Goal: Transaction & Acquisition: Purchase product/service

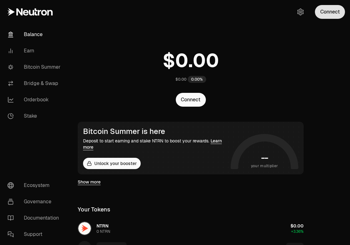
click at [327, 13] on button "Connect" at bounding box center [330, 12] width 30 height 14
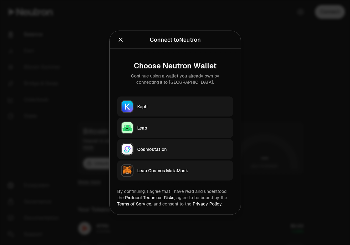
click at [181, 107] on div "Keplr" at bounding box center [183, 106] width 92 height 6
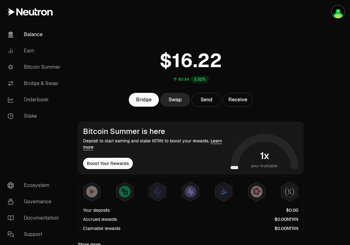
click at [334, 46] on div at bounding box center [330, 222] width 39 height 445
click at [36, 83] on link "Bridge & Swap" at bounding box center [35, 83] width 65 height 16
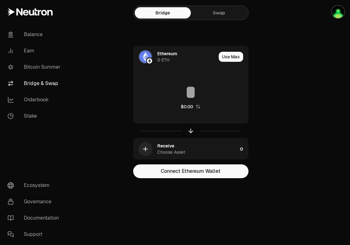
click at [215, 17] on link "Swap" at bounding box center [219, 12] width 56 height 11
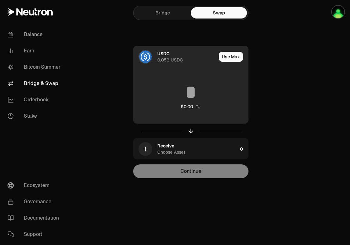
click at [168, 56] on div "USDC" at bounding box center [163, 53] width 12 height 6
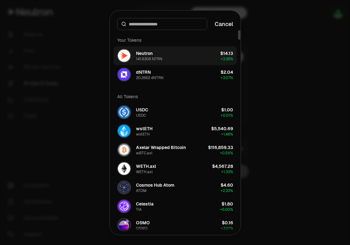
click at [178, 58] on button "Neutron 141.6306 NTRN $14.13 + 3.36%" at bounding box center [174, 55] width 123 height 19
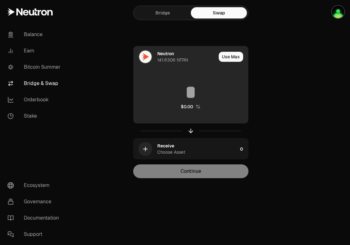
click at [191, 90] on input at bounding box center [191, 92] width 115 height 19
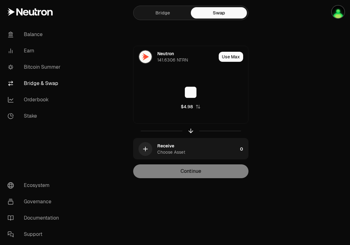
type input "**"
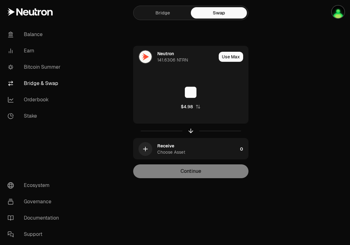
click at [274, 127] on div "Neutron 141.6306 NTRN Use Max ** $4.98 Receive Choose Asset 0 Continue" at bounding box center [191, 112] width 211 height 132
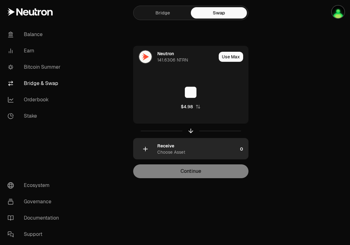
click at [230, 148] on div "Receive Choose Asset" at bounding box center [197, 149] width 80 height 13
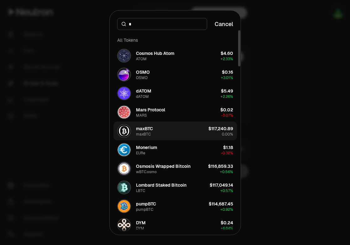
type input "*"
click at [175, 130] on button "maxBTC maxBTC $117,240.89 0.00%" at bounding box center [174, 130] width 123 height 19
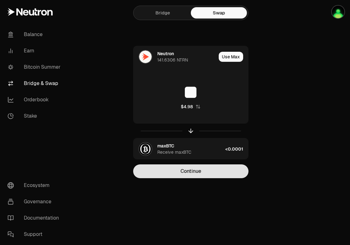
click at [185, 170] on button "Continue" at bounding box center [190, 171] width 115 height 14
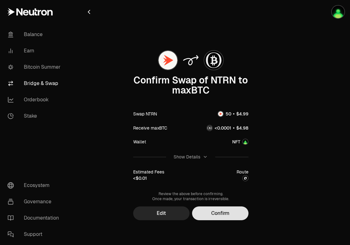
click at [213, 213] on button "Confirm" at bounding box center [220, 213] width 56 height 14
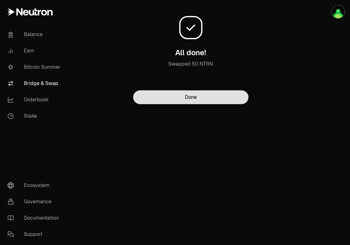
click at [196, 99] on button "Done" at bounding box center [190, 97] width 115 height 14
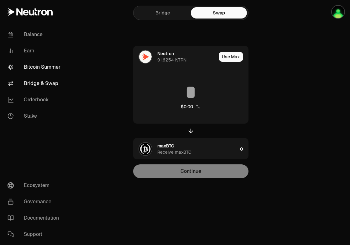
click at [43, 68] on link "Bitcoin Summer" at bounding box center [35, 67] width 65 height 16
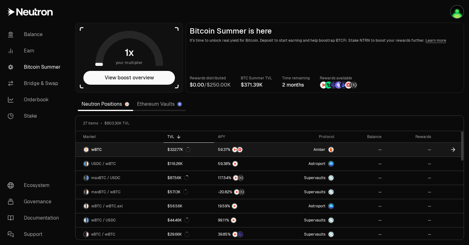
click at [350, 150] on icon at bounding box center [453, 150] width 4 height 0
click at [350, 149] on icon at bounding box center [453, 149] width 6 height 6
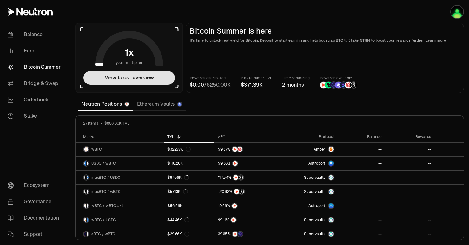
click at [146, 77] on button "View boost overview" at bounding box center [129, 78] width 92 height 14
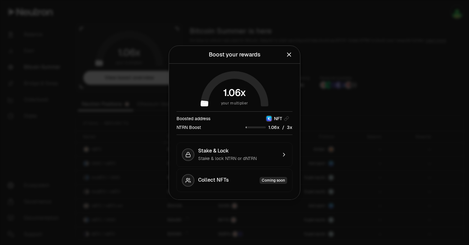
click at [281, 128] on div "/" at bounding box center [269, 127] width 47 height 7
click at [290, 55] on icon "Close" at bounding box center [289, 54] width 4 height 4
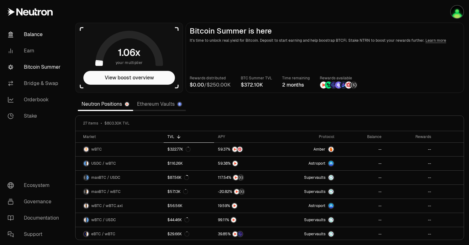
click at [39, 35] on link "Balance" at bounding box center [35, 34] width 65 height 16
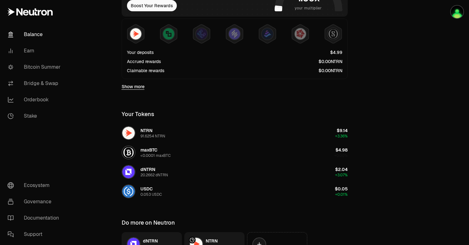
scroll to position [159, 0]
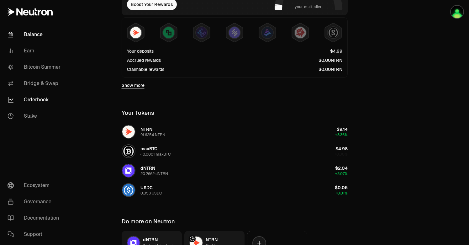
click at [37, 99] on link "Orderbook" at bounding box center [35, 100] width 65 height 16
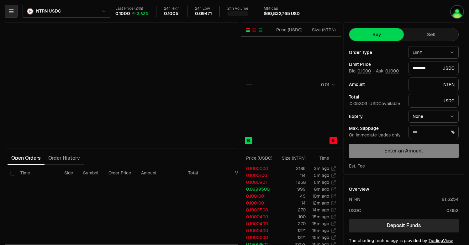
click at [13, 12] on icon "button" at bounding box center [11, 11] width 6 height 6
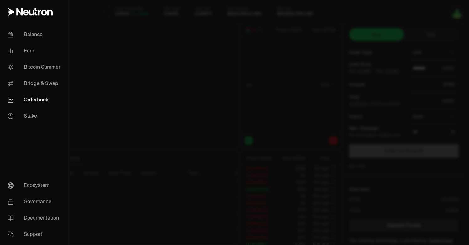
click at [101, 29] on div at bounding box center [234, 122] width 469 height 245
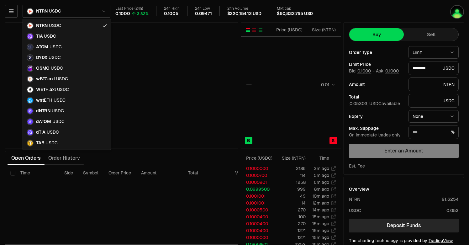
click at [97, 14] on html "Balance Earn Bitcoin Summer Bridge & Swap Orderbook Stake Ecosystem Governance …" at bounding box center [234, 136] width 469 height 273
type input "********"
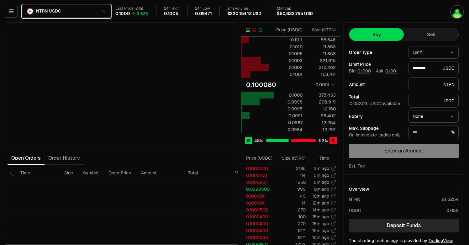
click at [90, 12] on html "Balance Earn Bitcoin Summer Bridge & Swap Orderbook Stake Ecosystem Governance …" at bounding box center [234, 136] width 469 height 273
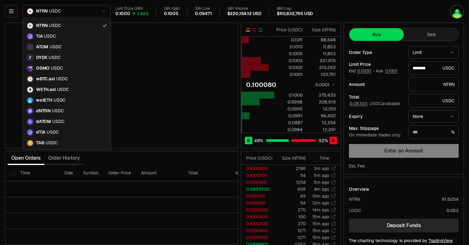
click at [90, 12] on html "Balance Earn Bitcoin Summer Bridge & Swap Orderbook Stake Ecosystem Governance …" at bounding box center [234, 136] width 469 height 273
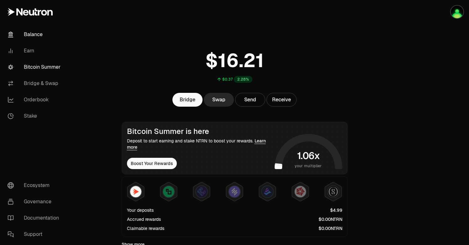
click at [56, 68] on link "Bitcoin Summer" at bounding box center [35, 67] width 65 height 16
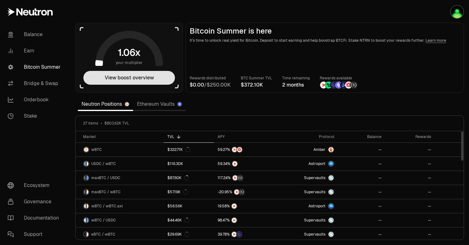
click at [148, 79] on button "View boost overview" at bounding box center [129, 78] width 92 height 14
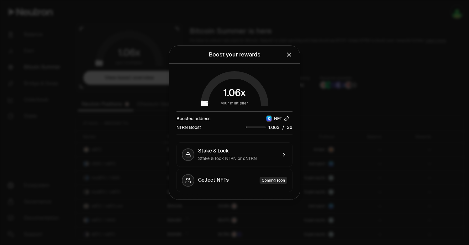
click at [286, 117] on icon "button" at bounding box center [286, 118] width 5 height 5
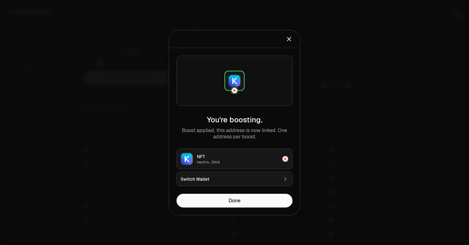
click at [288, 39] on icon "Close" at bounding box center [288, 38] width 3 height 3
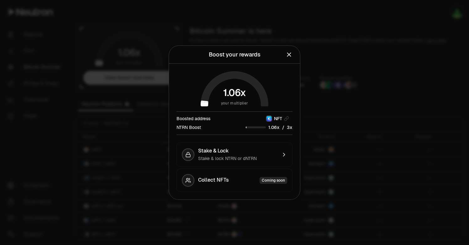
click at [289, 55] on icon "Close" at bounding box center [289, 54] width 4 height 4
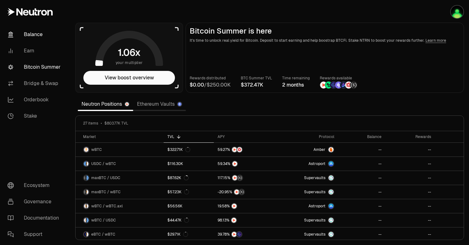
click at [36, 34] on link "Balance" at bounding box center [35, 34] width 65 height 16
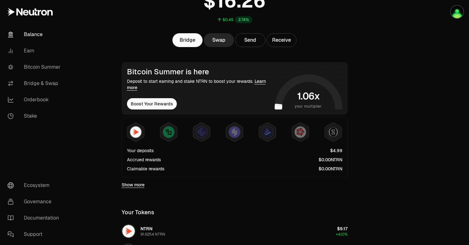
scroll to position [61, 0]
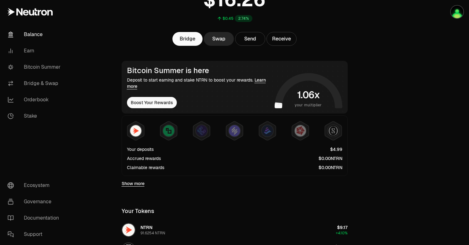
click at [135, 86] on link "Learn more" at bounding box center [196, 83] width 139 height 12
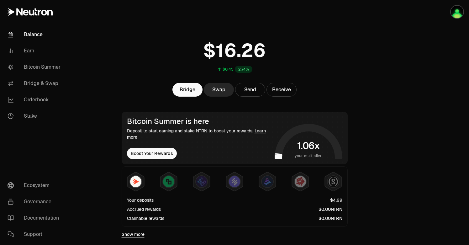
scroll to position [11, 0]
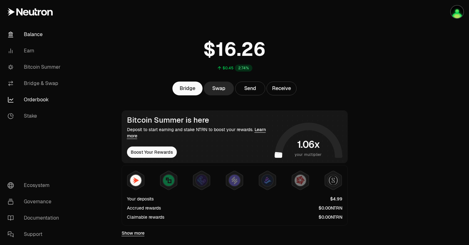
click at [45, 97] on link "Orderbook" at bounding box center [35, 100] width 65 height 16
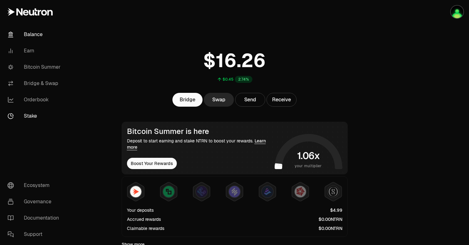
click at [37, 115] on link "Stake" at bounding box center [35, 116] width 65 height 16
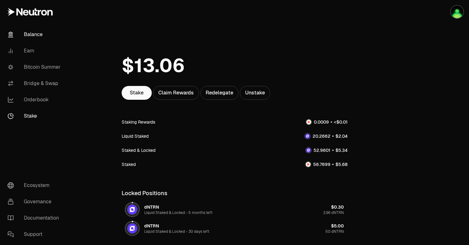
click at [36, 34] on link "Balance" at bounding box center [35, 34] width 65 height 16
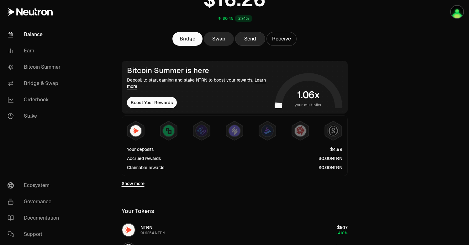
scroll to position [61, 0]
click at [169, 129] on img at bounding box center [168, 130] width 11 height 11
click at [167, 131] on img at bounding box center [168, 130] width 11 height 11
click at [139, 127] on img at bounding box center [135, 130] width 11 height 11
click at [170, 132] on img at bounding box center [168, 130] width 11 height 11
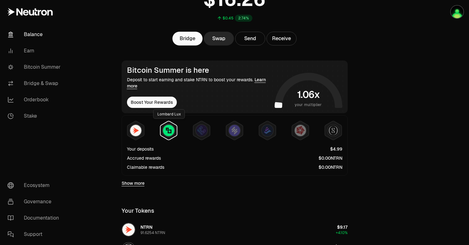
click at [170, 135] on img at bounding box center [168, 130] width 11 height 11
click at [48, 66] on link "Bitcoin Summer" at bounding box center [35, 67] width 65 height 16
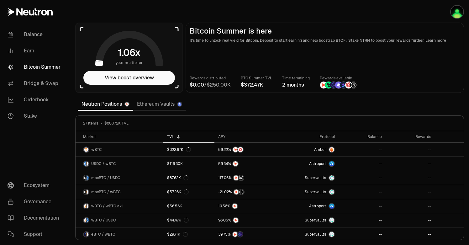
click at [39, 70] on link "Bitcoin Summer" at bounding box center [35, 67] width 65 height 16
click at [39, 67] on link "Bitcoin Summer" at bounding box center [35, 67] width 65 height 16
click at [34, 32] on link "Balance" at bounding box center [35, 34] width 65 height 16
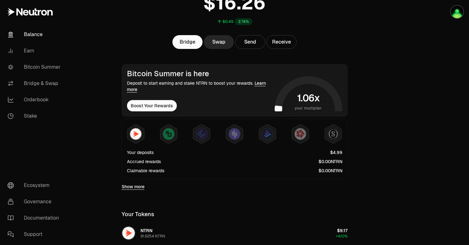
scroll to position [59, 0]
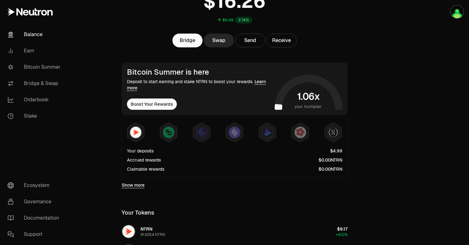
click at [131, 186] on link "Show more" at bounding box center [133, 185] width 23 height 6
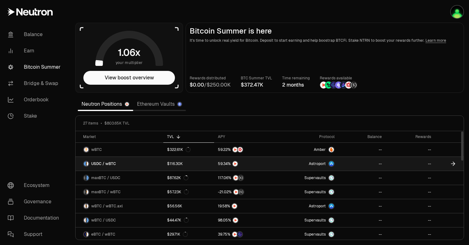
click at [350, 161] on icon at bounding box center [453, 163] width 6 height 6
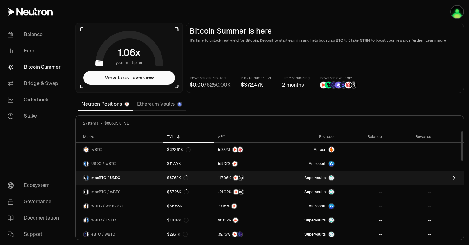
click at [350, 177] on icon at bounding box center [454, 178] width 2 height 4
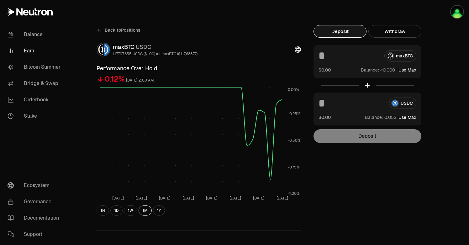
click at [350, 59] on input at bounding box center [348, 55] width 61 height 11
click at [350, 58] on div "maxBTC" at bounding box center [367, 55] width 98 height 11
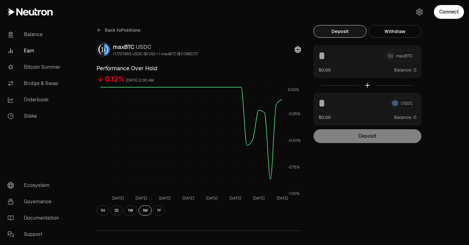
click at [350, 57] on div "maxBTC" at bounding box center [367, 55] width 98 height 11
click at [350, 63] on div "maxBTC $0.00 Balance:" at bounding box center [367, 61] width 108 height 33
click at [350, 50] on div "maxBTC" at bounding box center [367, 55] width 98 height 11
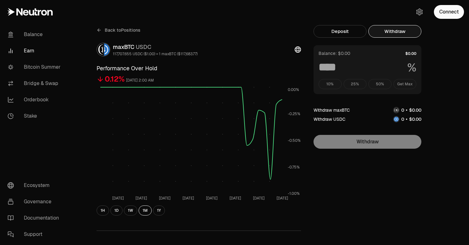
click at [350, 31] on button "Withdraw" at bounding box center [394, 31] width 53 height 13
click at [340, 34] on button "Deposit" at bounding box center [339, 31] width 53 height 13
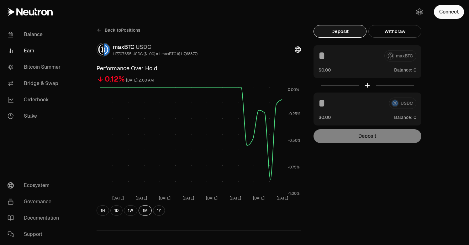
click at [72, 63] on div "Back to Positions maxBTC USDC 117,707.655 USDC ($1.00) = 1 maxBTC ($117,683.77)…" at bounding box center [269, 206] width 399 height 412
click at [350, 64] on div "maxBTC $0.00 Balance:" at bounding box center [367, 61] width 108 height 33
click at [350, 56] on div "maxBTC" at bounding box center [367, 55] width 98 height 11
click at [350, 78] on div "maxBTC $0.00 Balance:" at bounding box center [367, 61] width 108 height 33
click at [350, 3] on div "Connect" at bounding box center [439, 12] width 60 height 24
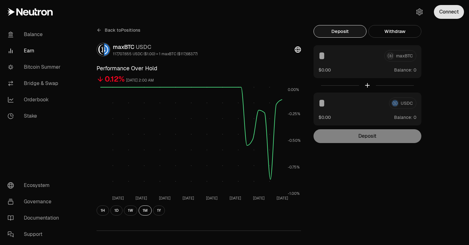
click at [350, 10] on button "Connect" at bounding box center [449, 12] width 30 height 14
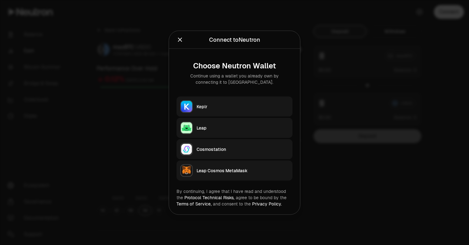
click at [192, 107] on img "button" at bounding box center [186, 106] width 11 height 11
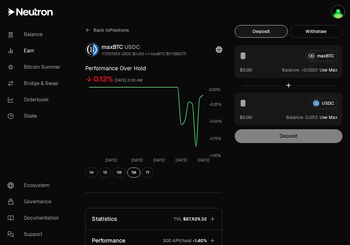
click at [299, 195] on div "Back to Positions maxBTC USDC 117,707.655 USDC ($1.00) = 1 maxBTC ($117,683.77)…" at bounding box center [210, 167] width 265 height 284
click at [324, 9] on button "button" at bounding box center [330, 12] width 40 height 24
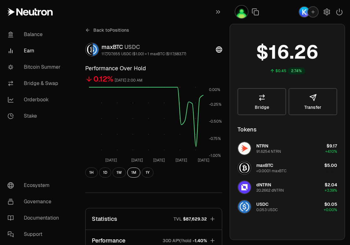
click at [199, 11] on div "Back to Positions maxBTC USDC 117,707.655 USDC ($1.00) = 1 maxBTC ($117,683.77)…" at bounding box center [210, 184] width 280 height 369
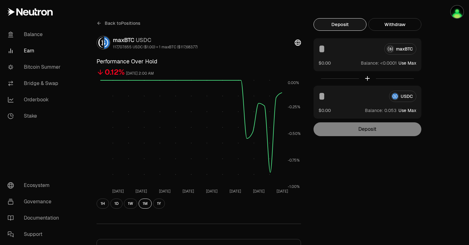
scroll to position [8, 0]
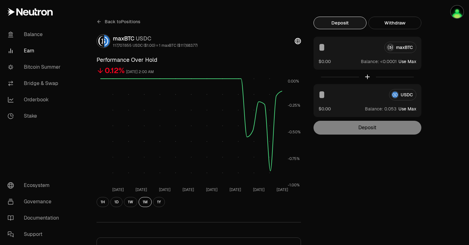
click at [350, 51] on div "maxBTC" at bounding box center [367, 47] width 98 height 11
click at [350, 50] on div "maxBTC" at bounding box center [367, 47] width 98 height 11
click at [350, 60] on span "1" at bounding box center [396, 62] width 2 height 6
click at [350, 63] on button "Use Max" at bounding box center [407, 61] width 18 height 6
type input "**********"
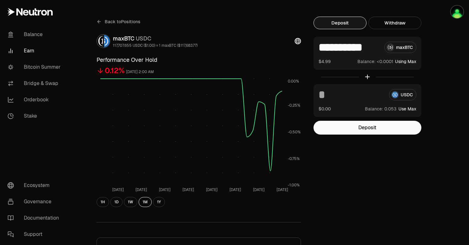
click at [350, 64] on div "**********" at bounding box center [269, 198] width 361 height 362
click at [350, 61] on button "Using Max" at bounding box center [405, 61] width 21 height 6
click at [30, 30] on link "Balance" at bounding box center [35, 34] width 65 height 16
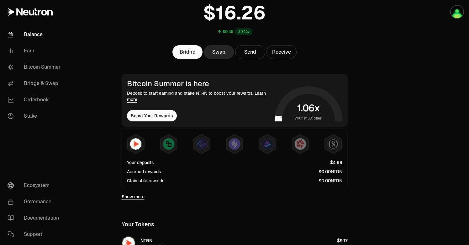
scroll to position [49, 0]
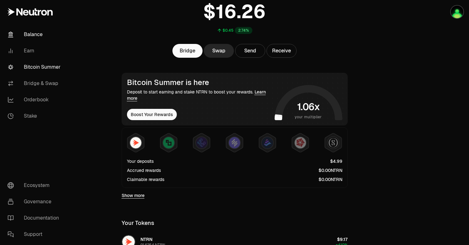
click at [35, 62] on link "Bitcoin Summer" at bounding box center [35, 67] width 65 height 16
click at [34, 64] on link "Bitcoin Summer" at bounding box center [35, 67] width 65 height 16
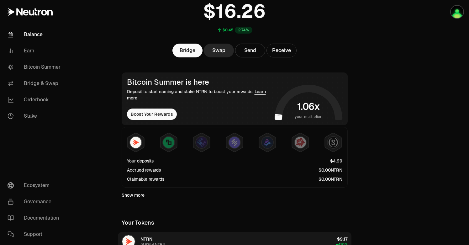
scroll to position [50, 0]
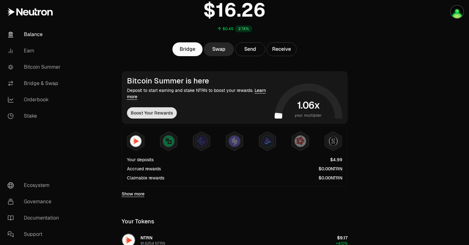
click at [159, 116] on button "Boost Your Rewards" at bounding box center [152, 112] width 50 height 11
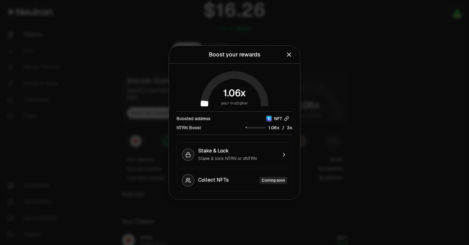
click at [285, 118] on icon "button" at bounding box center [286, 118] width 5 height 5
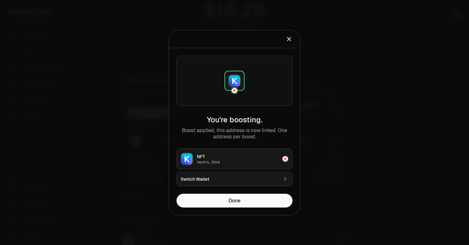
click at [288, 159] on img at bounding box center [285, 159] width 6 height 6
click at [286, 159] on img at bounding box center [285, 159] width 6 height 6
click at [242, 152] on div "NFT neutro...0nrk" at bounding box center [234, 158] width 116 height 21
click at [290, 39] on icon "Close" at bounding box center [288, 38] width 3 height 3
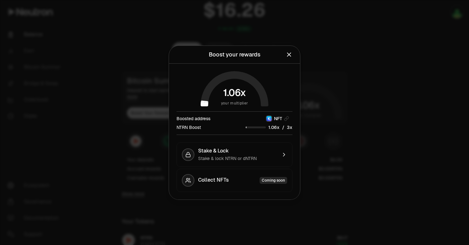
click at [289, 57] on icon "Close" at bounding box center [289, 54] width 7 height 7
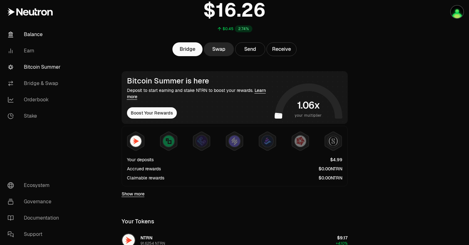
click at [50, 62] on link "Bitcoin Summer" at bounding box center [35, 67] width 65 height 16
click at [52, 65] on link "Bitcoin Summer" at bounding box center [35, 67] width 65 height 16
click at [44, 66] on link "Bitcoin Summer" at bounding box center [35, 67] width 65 height 16
click at [26, 71] on link "Bitcoin Summer" at bounding box center [35, 67] width 65 height 16
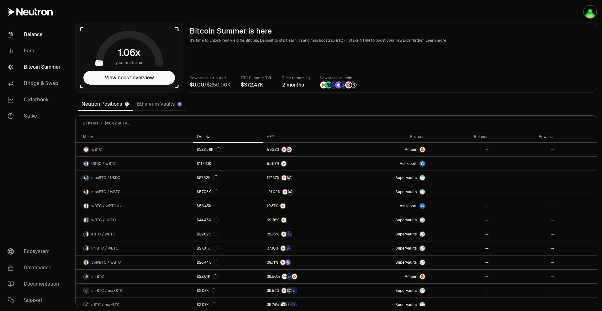
click at [37, 34] on link "Balance" at bounding box center [35, 34] width 65 height 16
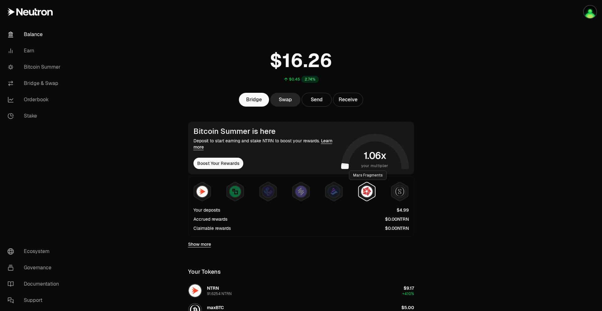
click at [363, 193] on img at bounding box center [366, 191] width 11 height 11
click at [366, 192] on img at bounding box center [366, 191] width 11 height 11
click at [400, 191] on img at bounding box center [399, 191] width 11 height 11
click at [365, 192] on img at bounding box center [366, 191] width 11 height 11
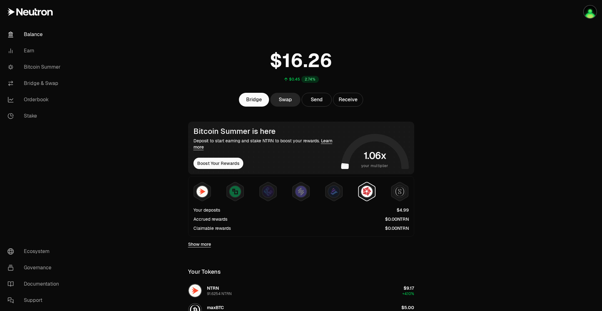
click at [368, 195] on img at bounding box center [366, 191] width 11 height 11
click at [365, 187] on img at bounding box center [366, 191] width 11 height 11
click at [32, 52] on link "Earn" at bounding box center [35, 51] width 65 height 16
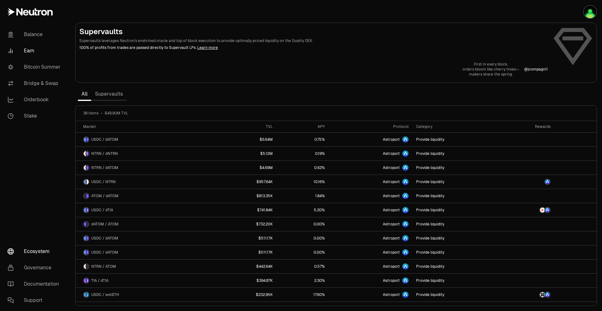
click at [36, 250] on link "Ecosystem" at bounding box center [35, 251] width 65 height 16
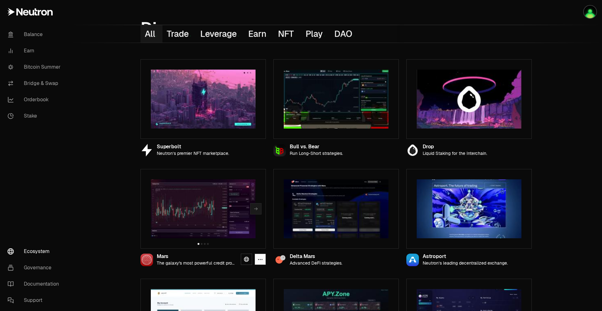
scroll to position [34, 0]
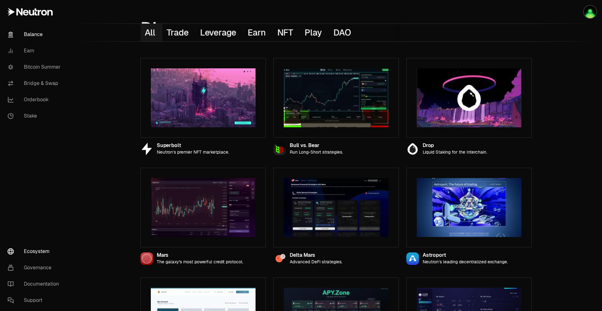
click at [34, 36] on link "Balance" at bounding box center [35, 34] width 65 height 16
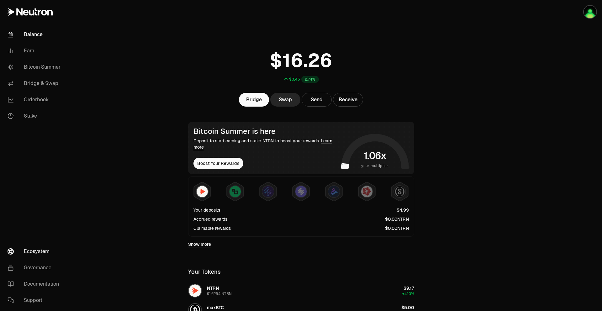
click at [35, 246] on link "Ecosystem" at bounding box center [35, 251] width 65 height 16
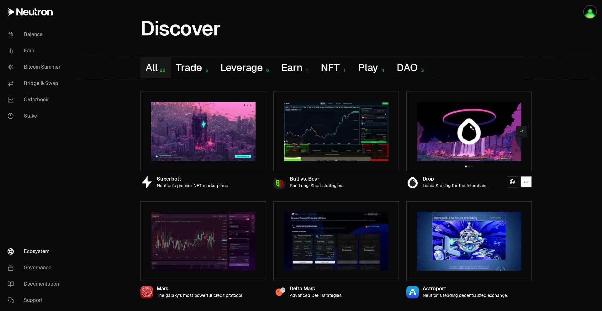
click at [483, 147] on img at bounding box center [469, 131] width 105 height 59
click at [447, 182] on div "Drop Liquid Staking for the Interchain." at bounding box center [454, 182] width 65 height 12
click at [512, 182] on icon at bounding box center [512, 181] width 5 height 5
click at [35, 34] on link "Balance" at bounding box center [35, 34] width 65 height 16
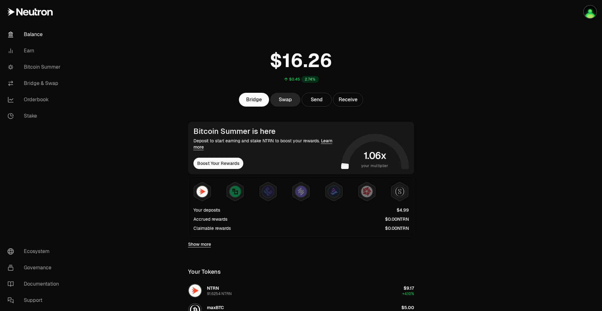
click at [198, 245] on link "Show more" at bounding box center [199, 244] width 23 height 6
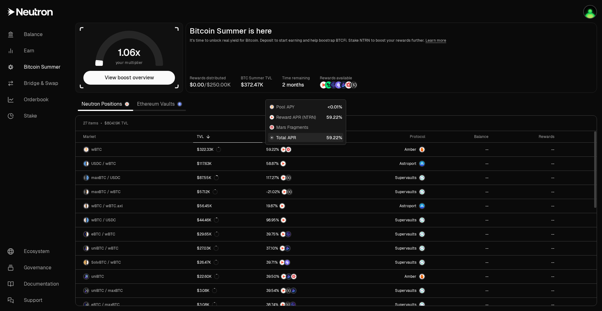
click at [296, 127] on span "Mars Fragments" at bounding box center [292, 127] width 32 height 6
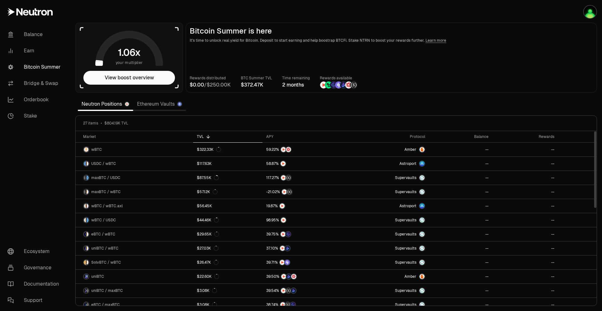
click at [402, 96] on section "your multiplier View boost overview Bitcoin Summer is here It's time to unlock …" at bounding box center [336, 155] width 532 height 311
click at [334, 86] on img at bounding box center [333, 84] width 7 height 7
click at [337, 80] on p "Rewards available" at bounding box center [339, 78] width 38 height 6
click at [352, 88] on img at bounding box center [353, 84] width 7 height 7
click at [352, 86] on img at bounding box center [353, 84] width 7 height 7
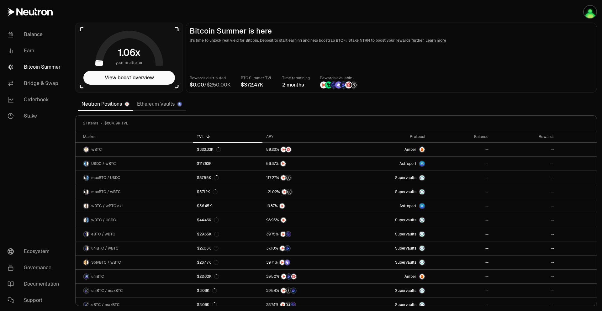
click at [443, 42] on p "It's time to unlock real yield for Bitcoin. Deposit to start earning and help b…" at bounding box center [391, 40] width 403 height 6
click at [43, 68] on link "Bitcoin Summer" at bounding box center [35, 67] width 65 height 16
click at [112, 76] on button "View boost overview" at bounding box center [129, 78] width 92 height 14
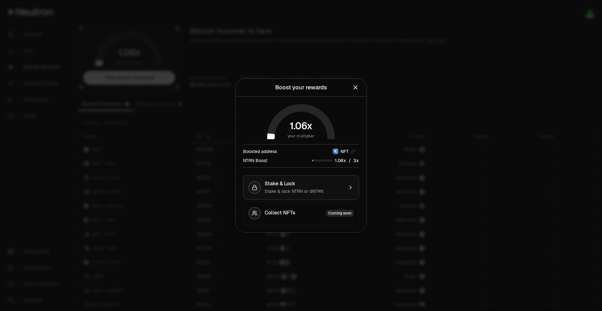
click at [350, 192] on button "Stake & Lock Stake & lock NTRN or dNTRN" at bounding box center [301, 187] width 116 height 24
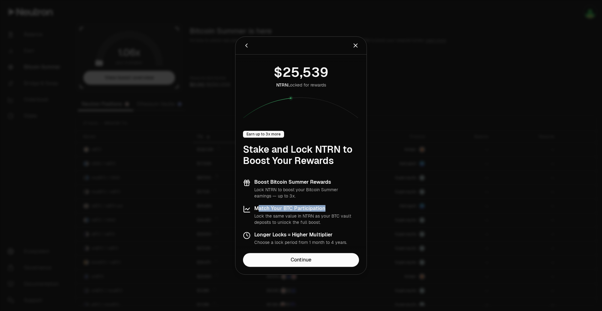
drag, startPoint x: 257, startPoint y: 207, endPoint x: 338, endPoint y: 210, distance: 81.6
click at [338, 210] on h3 "Match Your BTC Participation" at bounding box center [306, 208] width 105 height 6
drag, startPoint x: 256, startPoint y: 235, endPoint x: 338, endPoint y: 236, distance: 82.7
click at [338, 236] on h3 "Longer Locks = Higher Multiplier" at bounding box center [300, 235] width 93 height 6
click at [354, 48] on icon "Close" at bounding box center [355, 45] width 7 height 7
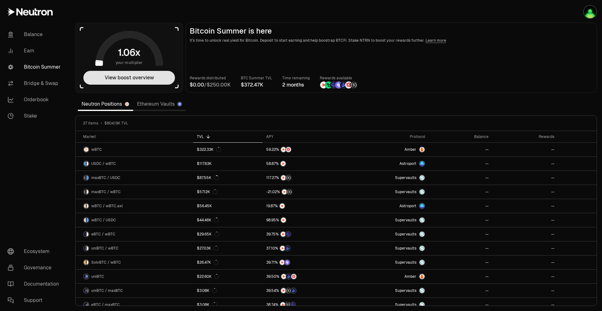
click at [135, 80] on button "View boost overview" at bounding box center [129, 78] width 92 height 14
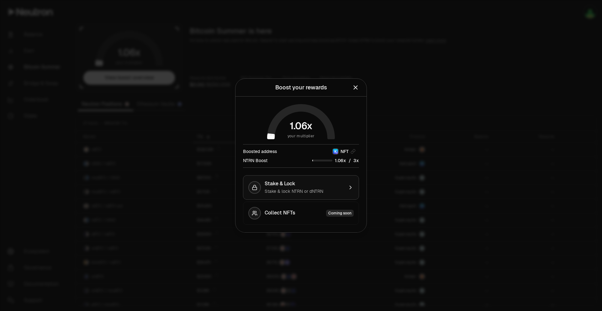
click at [334, 184] on div "Stake & Lock" at bounding box center [304, 184] width 79 height 6
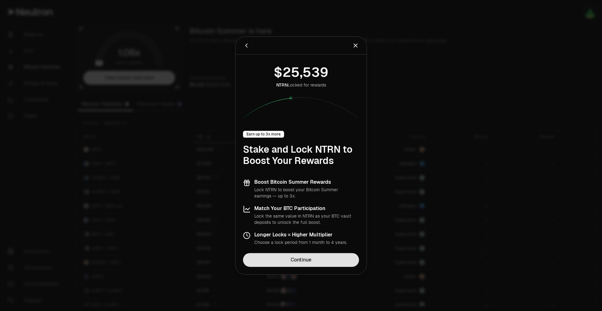
click at [302, 254] on link "Continue" at bounding box center [301, 260] width 116 height 14
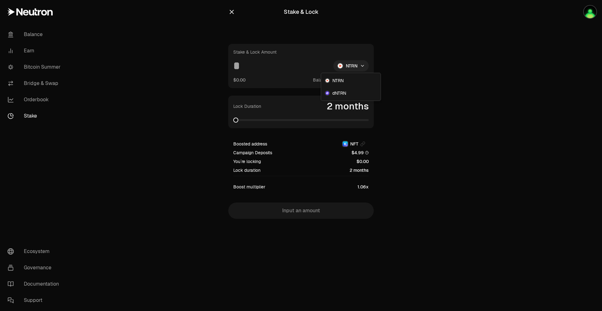
click at [350, 63] on html "Balance Earn Bitcoin Summer Bridge & Swap Orderbook Stake Ecosystem Governance …" at bounding box center [301, 155] width 602 height 311
click at [337, 80] on span "NTRN" at bounding box center [337, 80] width 11 height 6
click at [442, 120] on main "Stake & Lock Stake & Lock Amount NTRN $0.00 Balance: Use Max Lock Duration 2 mo…" at bounding box center [336, 122] width 532 height 244
click at [34, 36] on link "Balance" at bounding box center [35, 34] width 65 height 16
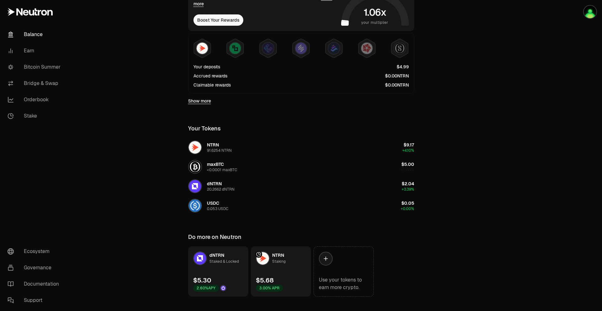
scroll to position [154, 0]
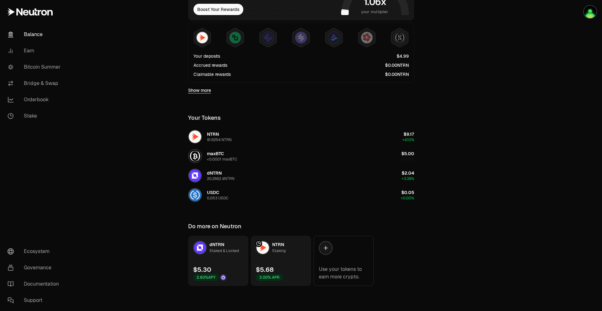
click at [223, 279] on img at bounding box center [223, 277] width 5 height 5
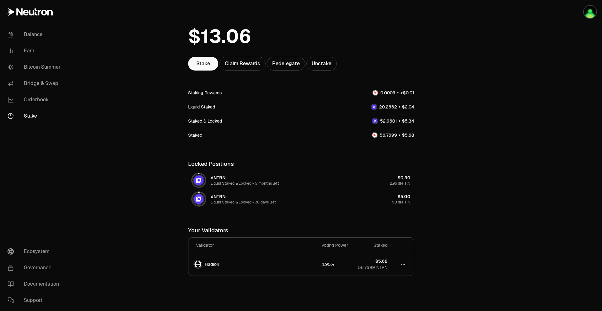
scroll to position [44, 0]
